Goal: Information Seeking & Learning: Find specific fact

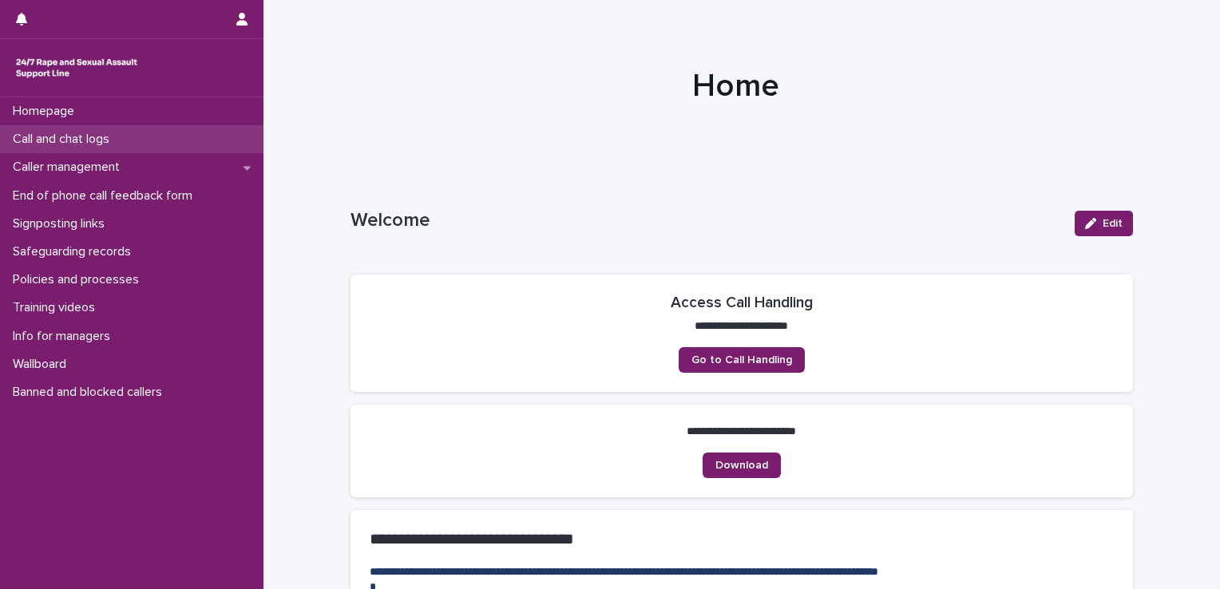
click at [66, 141] on p "Call and chat logs" at bounding box center [64, 139] width 116 height 15
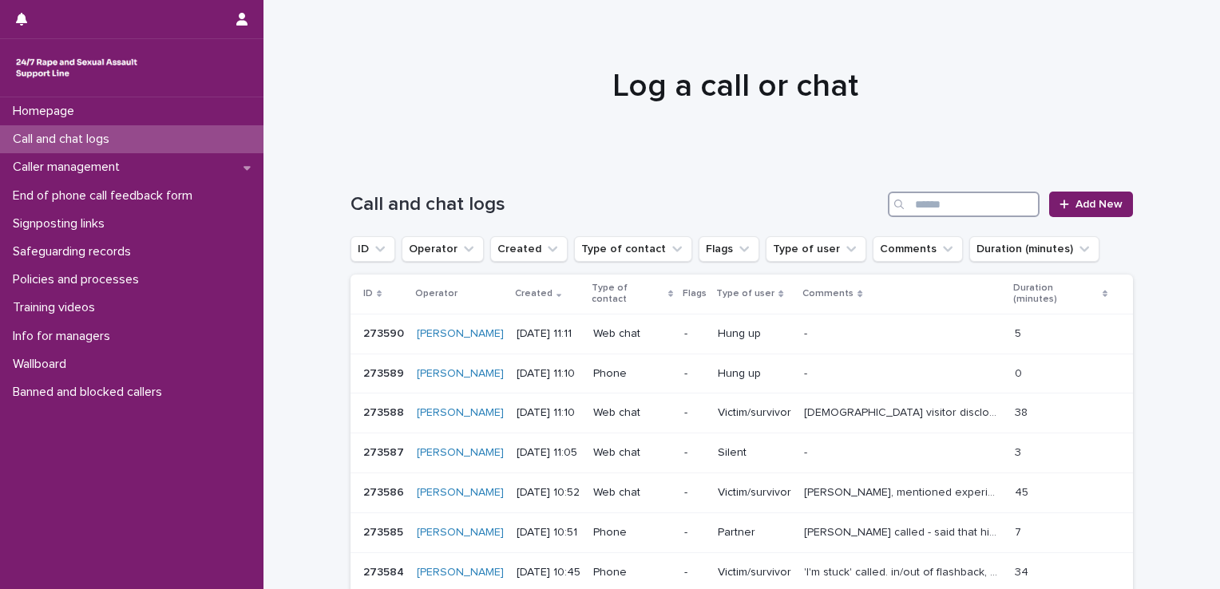
click at [947, 210] on input "Search" at bounding box center [964, 205] width 152 height 26
click at [431, 253] on button "Operator" at bounding box center [442, 249] width 82 height 26
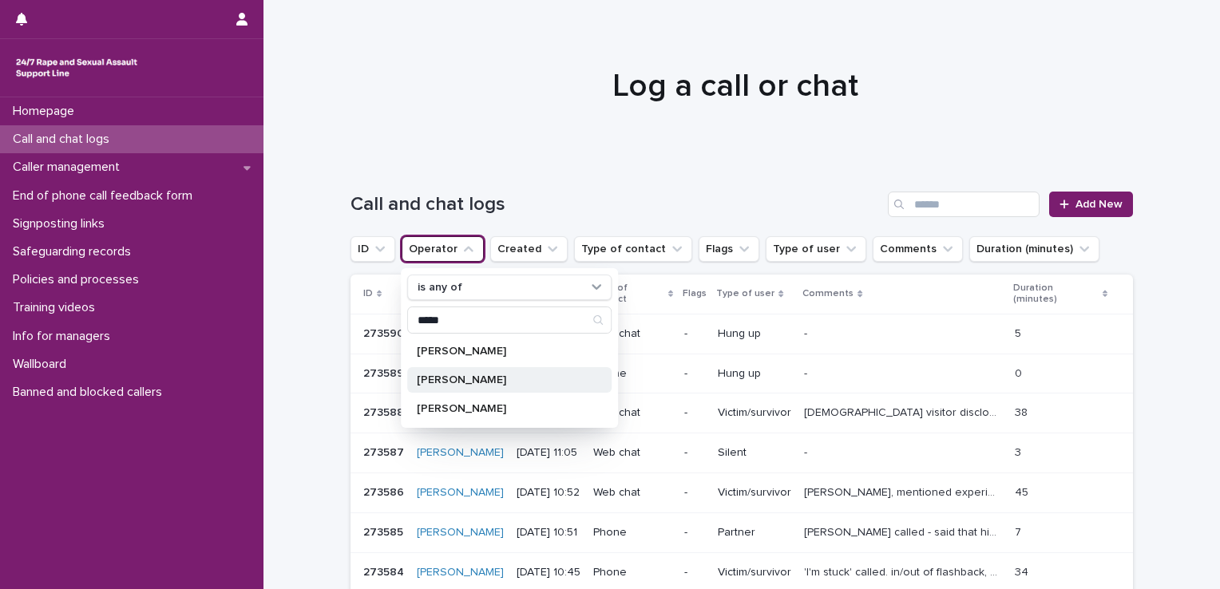
type input "*****"
click at [493, 381] on p "Michelle Walker" at bounding box center [501, 379] width 169 height 11
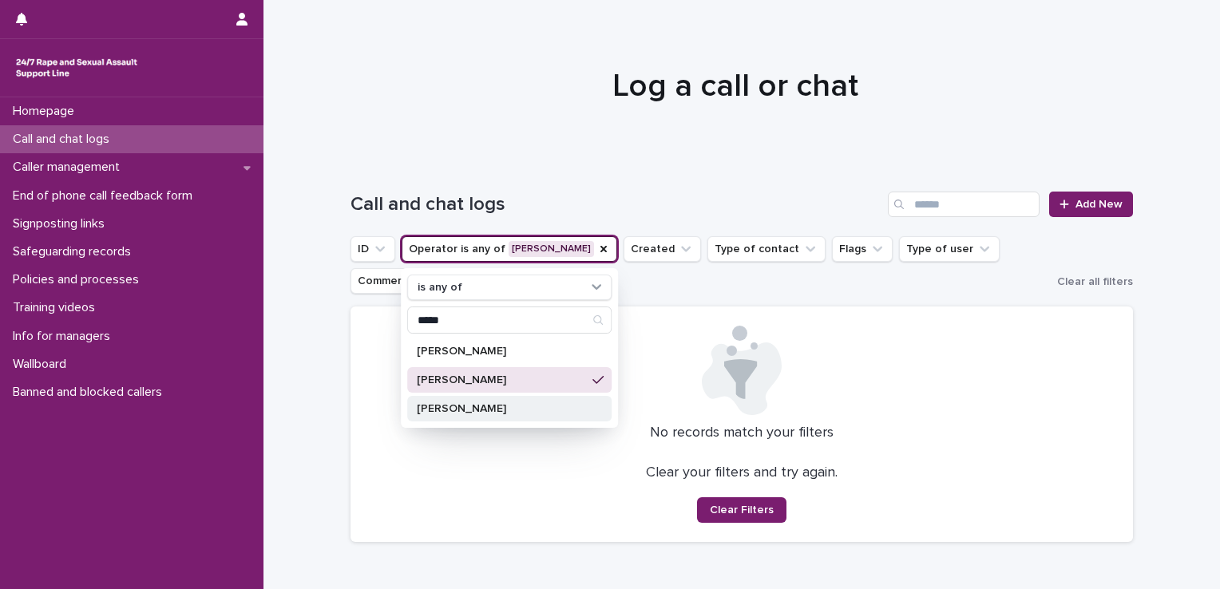
click at [485, 407] on p "Michelle Walker" at bounding box center [501, 408] width 169 height 11
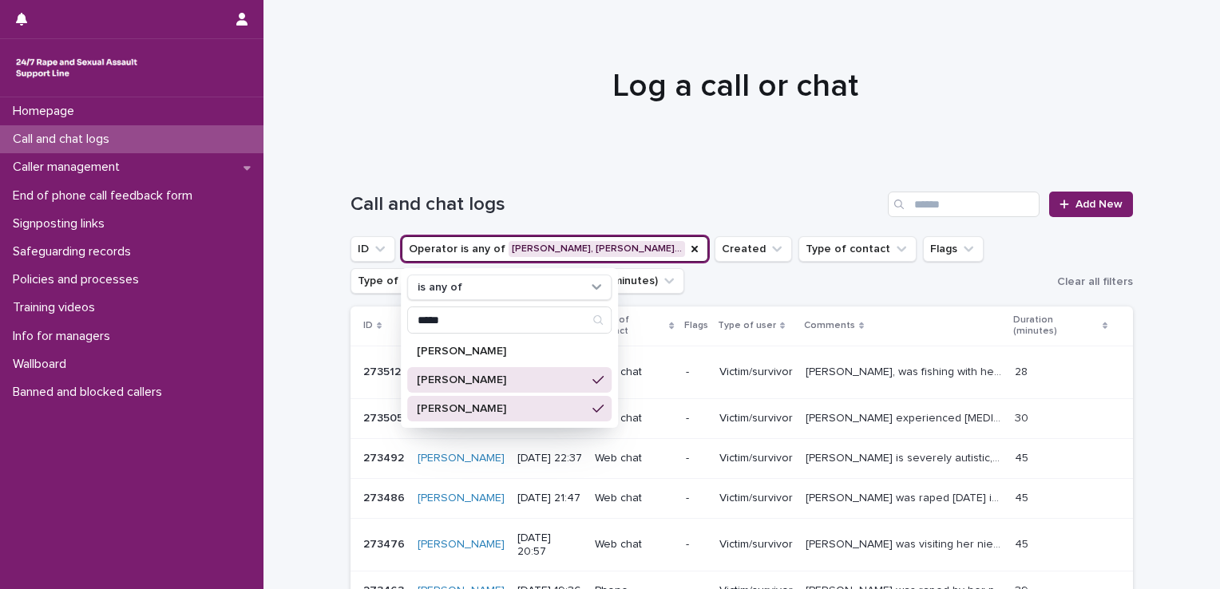
click at [316, 349] on div "Loading... Saving… Loading... Saving… Call and chat logs Add New ID Operator is…" at bounding box center [741, 533] width 956 height 746
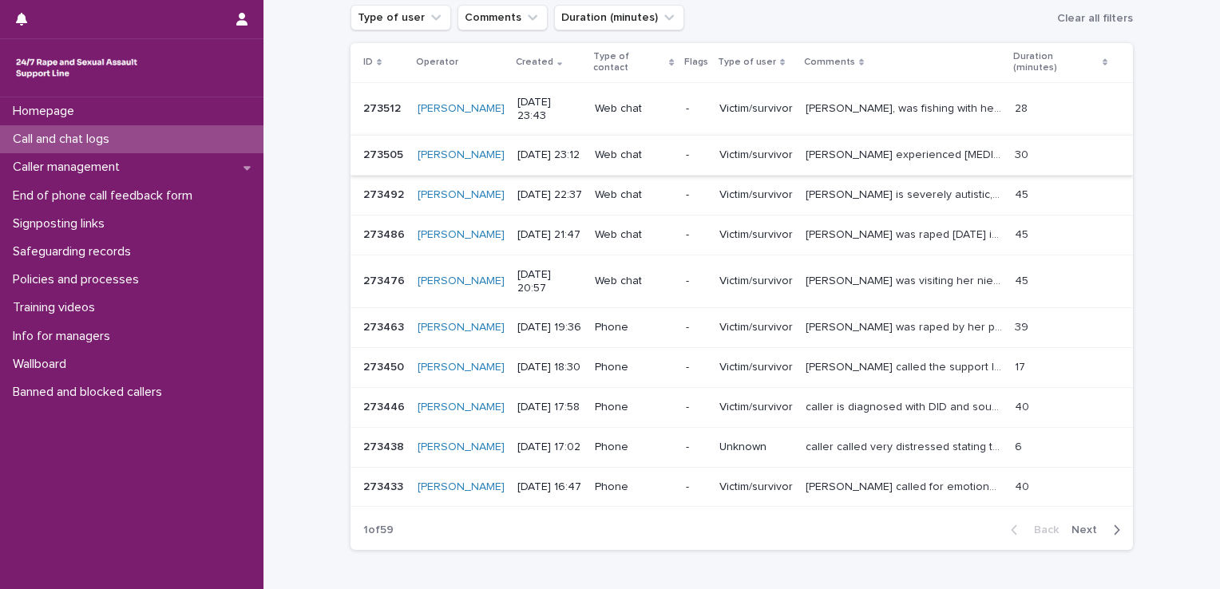
scroll to position [322, 0]
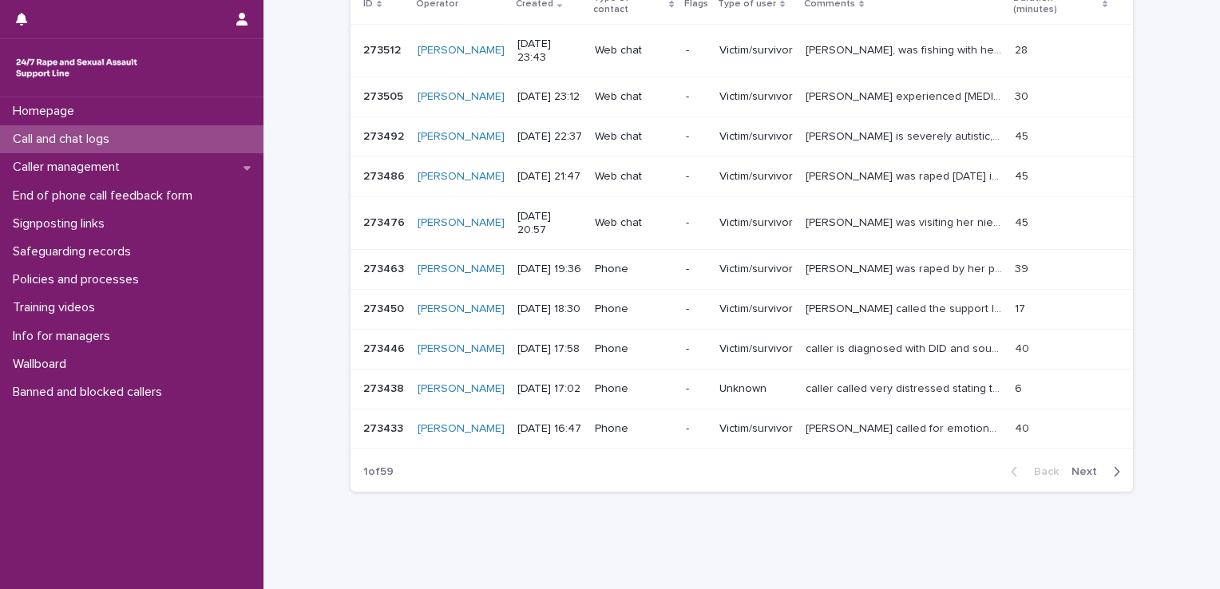
click at [1095, 466] on span "Next" at bounding box center [1088, 471] width 35 height 11
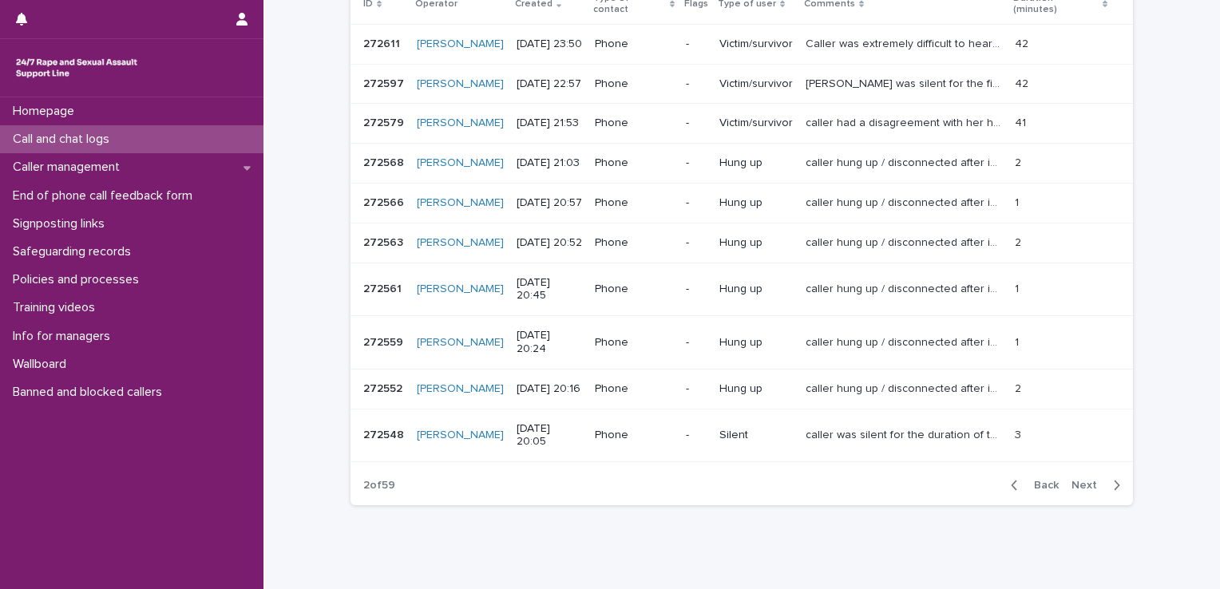
click at [1095, 480] on span "Next" at bounding box center [1088, 485] width 35 height 11
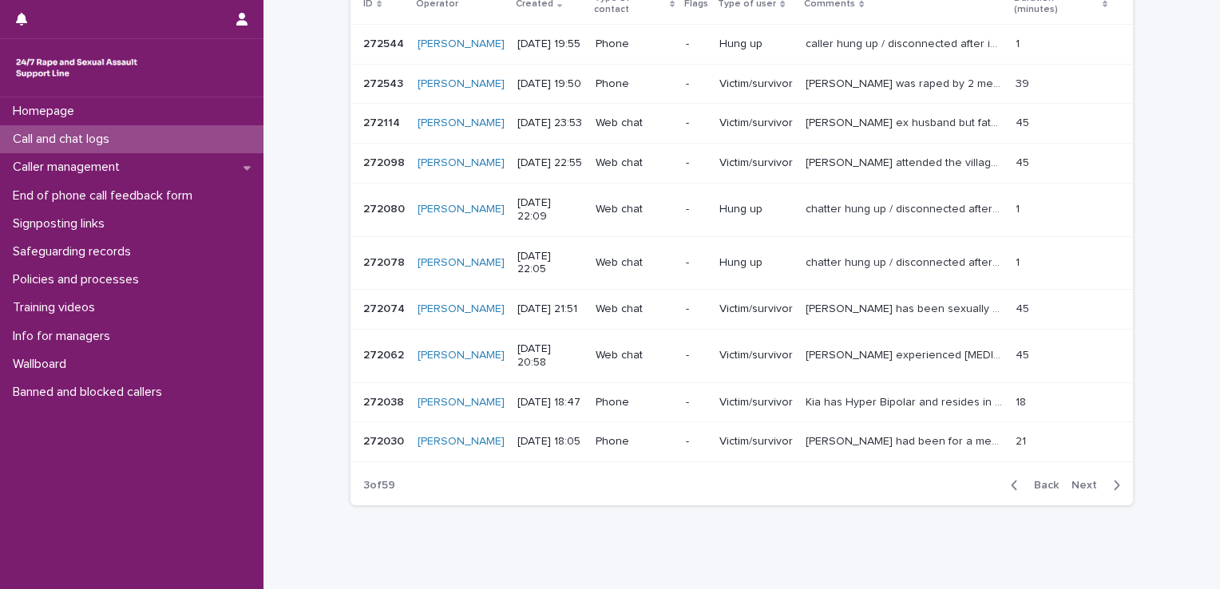
click at [1095, 480] on span "Next" at bounding box center [1088, 485] width 35 height 11
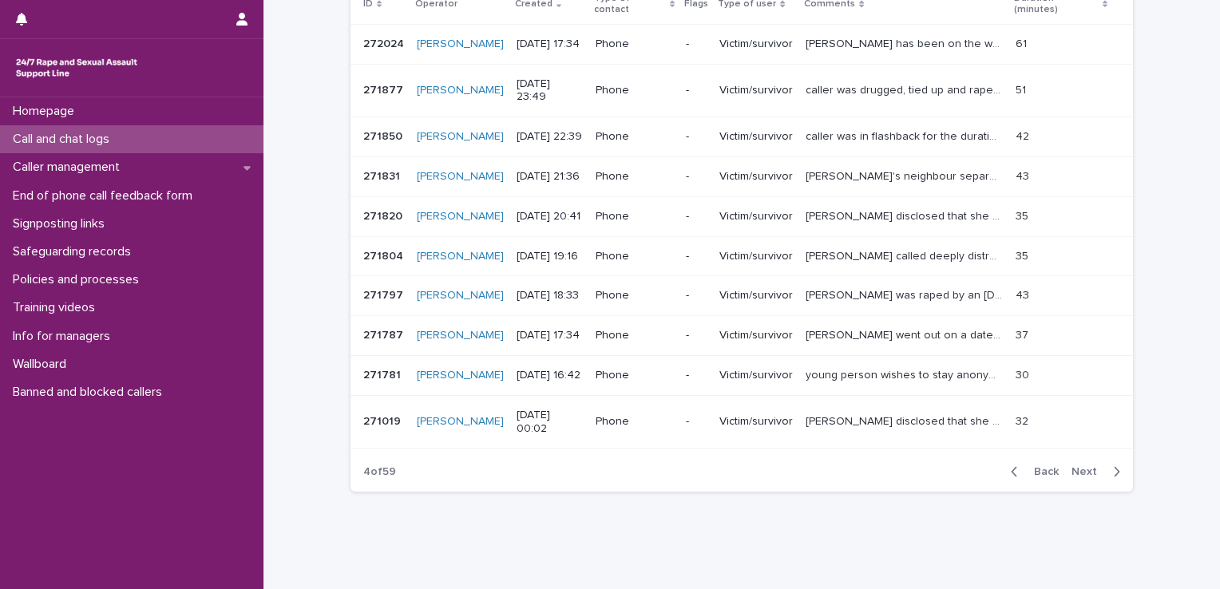
click at [1095, 466] on span "Next" at bounding box center [1088, 471] width 35 height 11
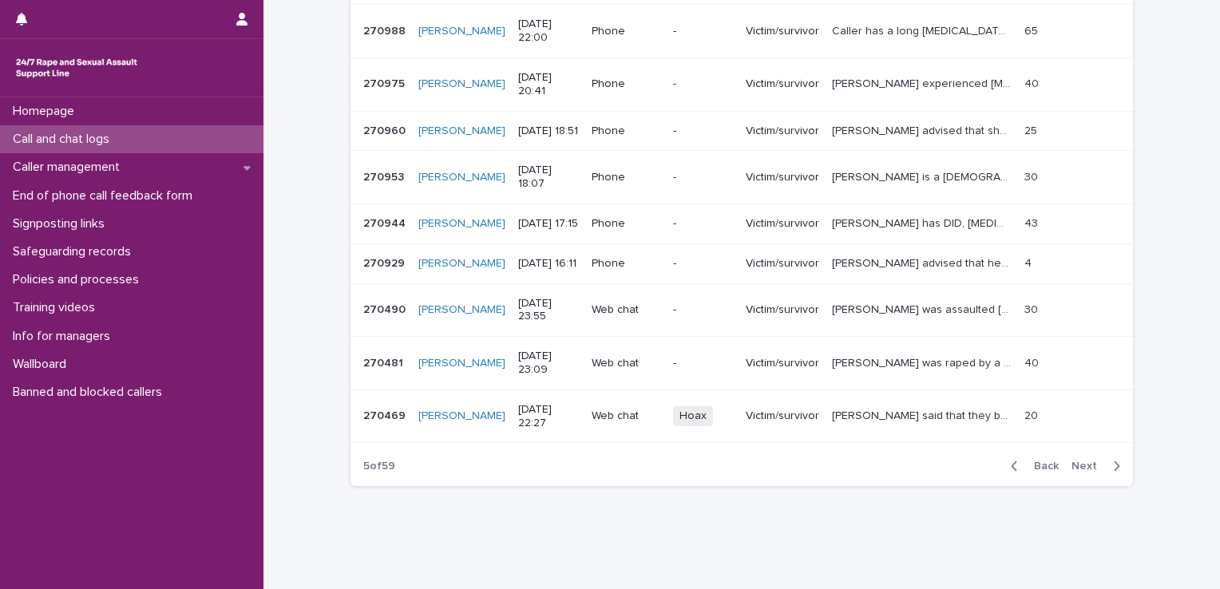
click at [904, 423] on p "Mara said that they believe they have been drugged and abused. They are unsure …" at bounding box center [923, 414] width 183 height 17
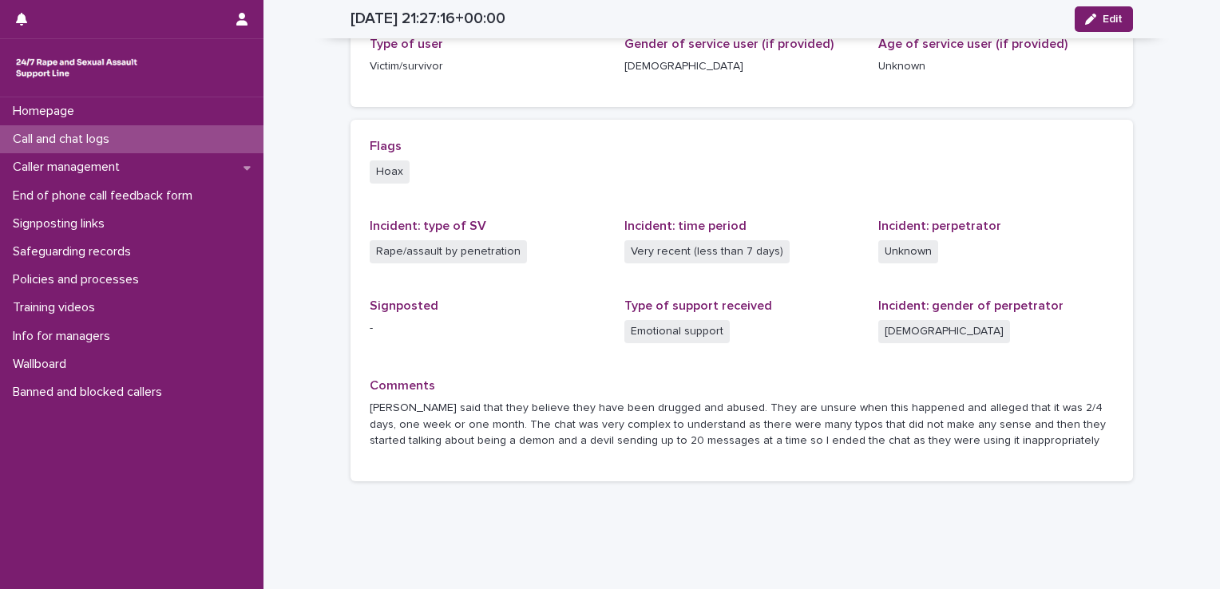
scroll to position [275, 0]
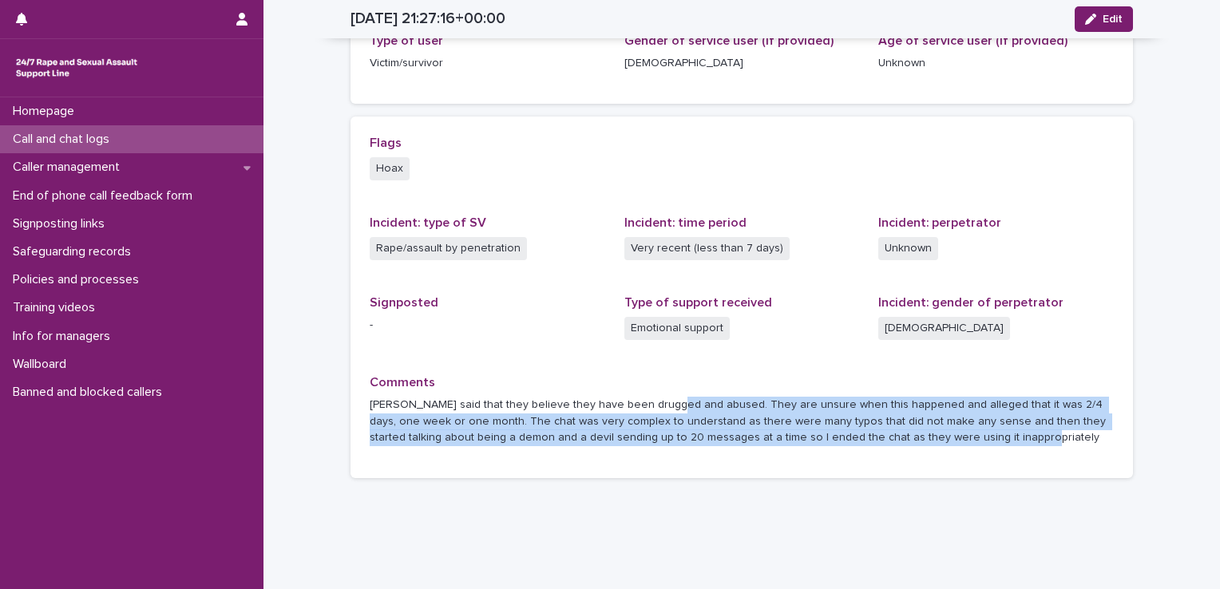
drag, startPoint x: 944, startPoint y: 451, endPoint x: 658, endPoint y: 407, distance: 289.9
click at [658, 407] on div "Comments Mara said that they believe they have been drugged and abused. They ar…" at bounding box center [742, 417] width 744 height 85
click at [840, 435] on p "Mara said that they believe they have been drugged and abused. They are unsure …" at bounding box center [742, 421] width 744 height 49
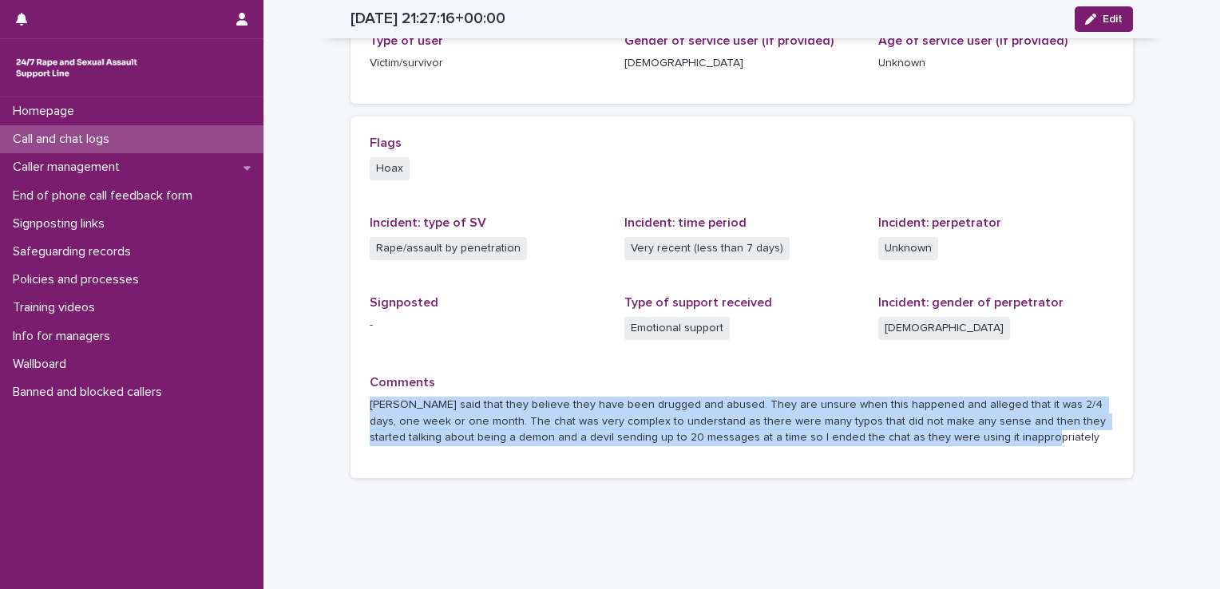
drag, startPoint x: 938, startPoint y: 442, endPoint x: 361, endPoint y: 395, distance: 579.0
click at [361, 395] on div "Flags Hoax Incident: type of SV Rape/assault by penetration Incident: time peri…" at bounding box center [741, 298] width 782 height 362
copy p "Mara said that they believe they have been drugged and abused. They are unsure …"
